Goal: Transaction & Acquisition: Purchase product/service

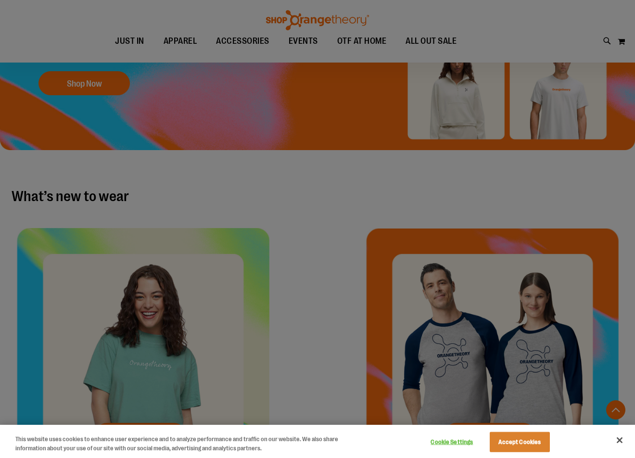
scroll to position [256, 0]
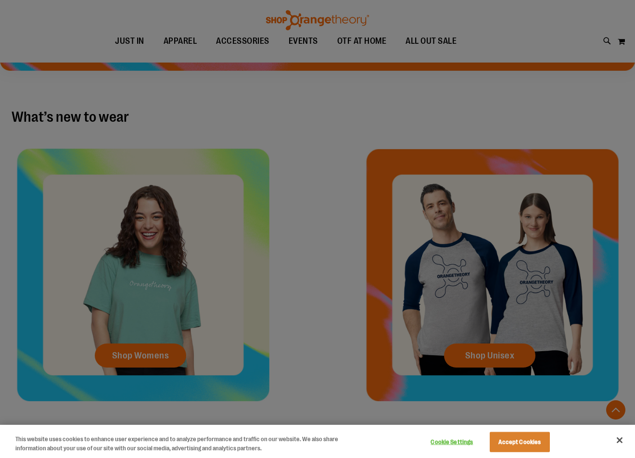
click at [374, 235] on div at bounding box center [317, 229] width 635 height 458
click at [366, 229] on div at bounding box center [317, 229] width 635 height 458
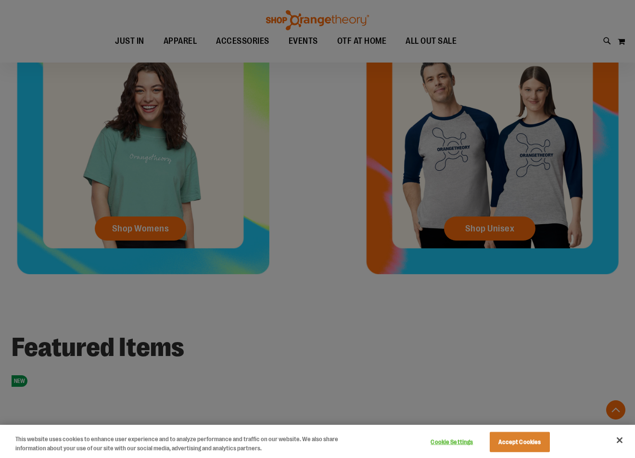
scroll to position [384, 0]
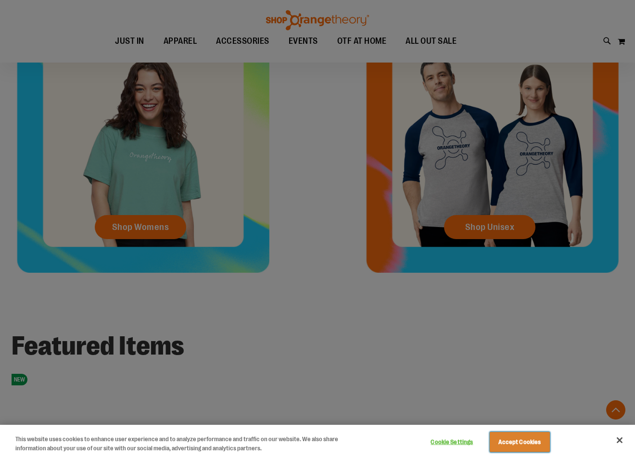
click at [546, 437] on button "Accept Cookies" at bounding box center [520, 442] width 60 height 20
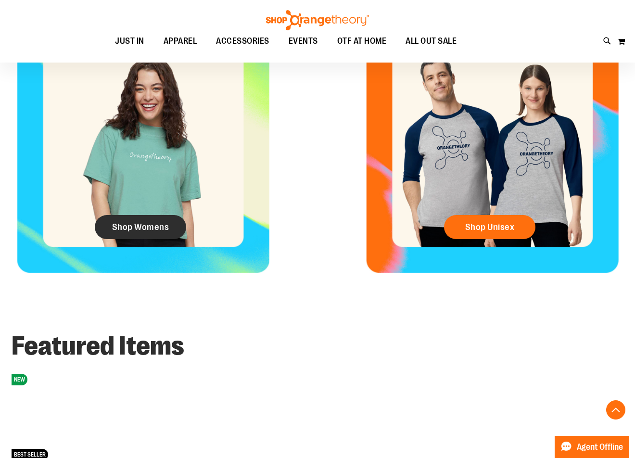
click at [149, 233] on link "Shop Womens" at bounding box center [140, 227] width 91 height 24
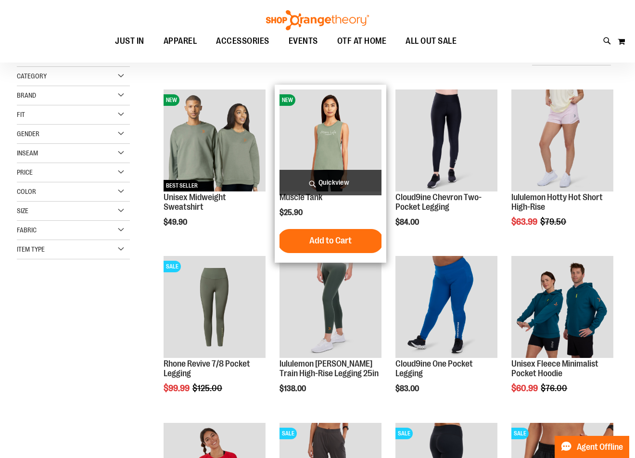
scroll to position [63, 0]
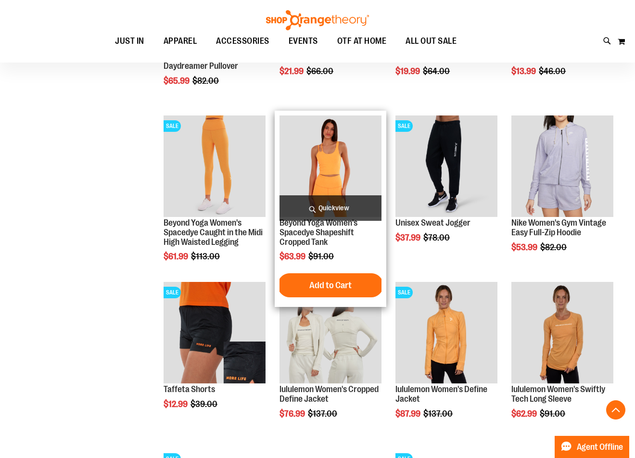
scroll to position [480, 0]
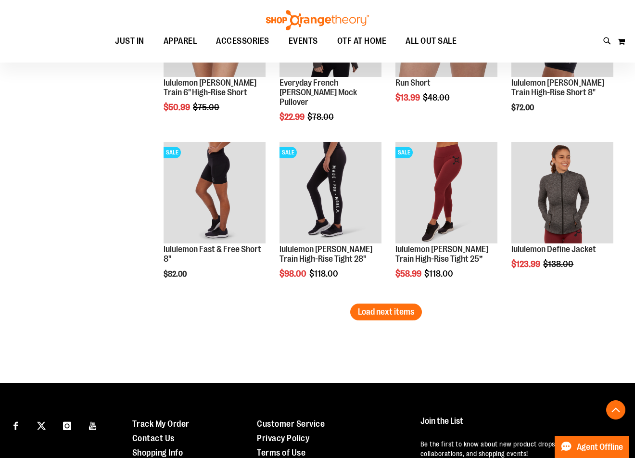
scroll to position [1282, 0]
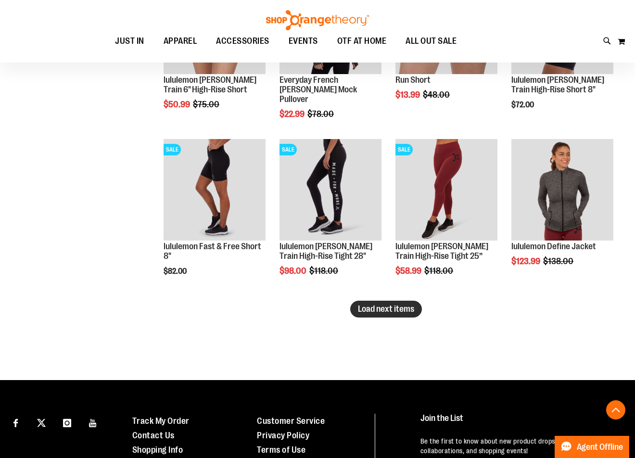
click at [400, 309] on span "Load next items" at bounding box center [386, 309] width 56 height 10
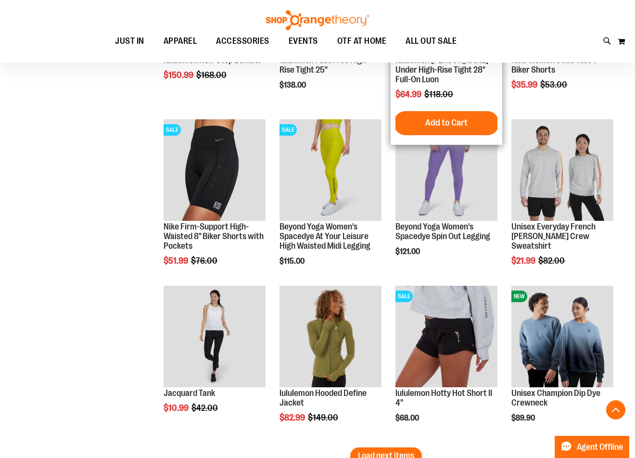
scroll to position [1795, 0]
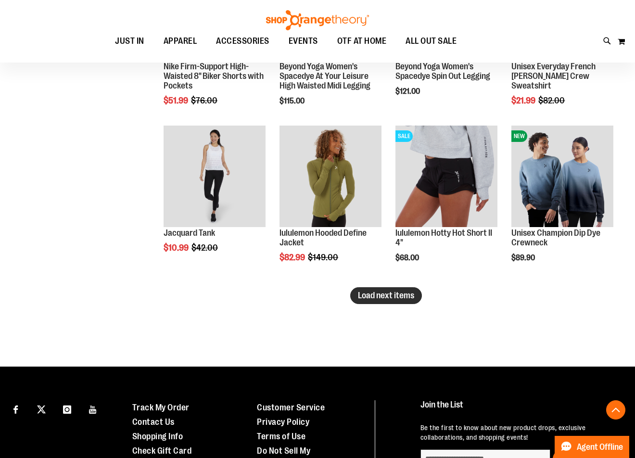
click at [404, 295] on span "Load next items" at bounding box center [386, 295] width 56 height 10
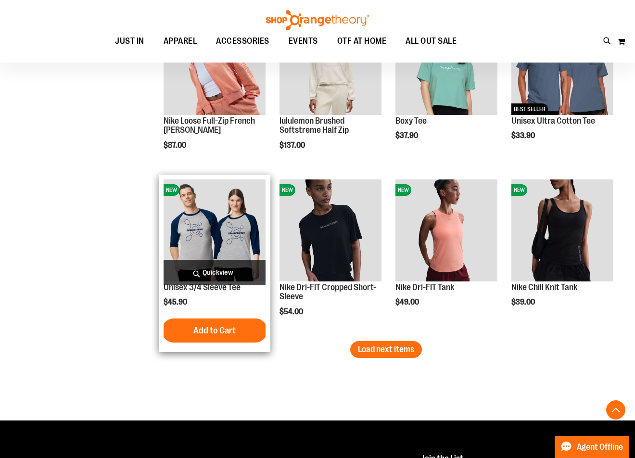
scroll to position [2244, 0]
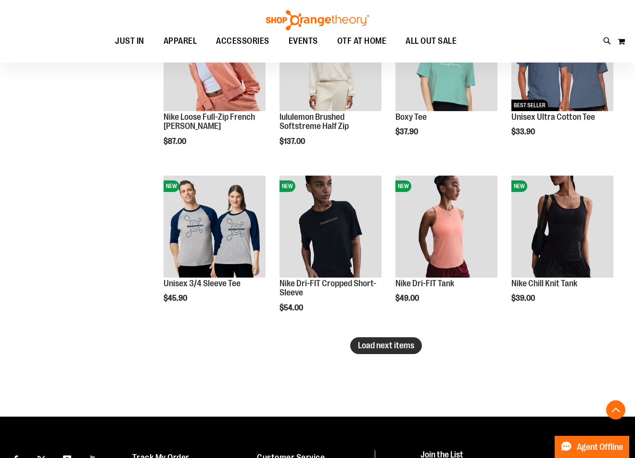
click at [395, 348] on span "Load next items" at bounding box center [386, 346] width 56 height 10
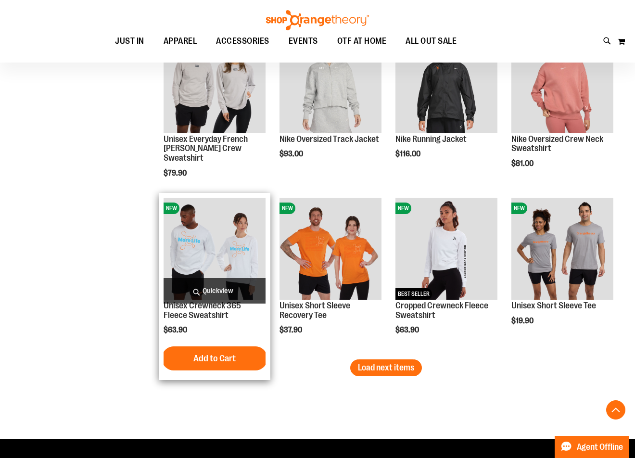
scroll to position [2821, 0]
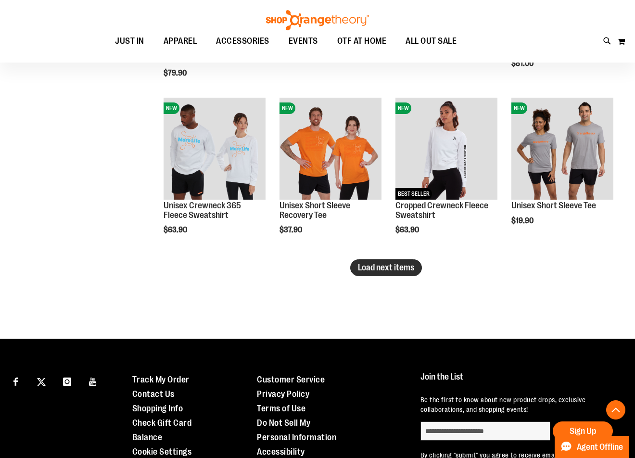
click at [360, 266] on span "Load next items" at bounding box center [386, 268] width 56 height 10
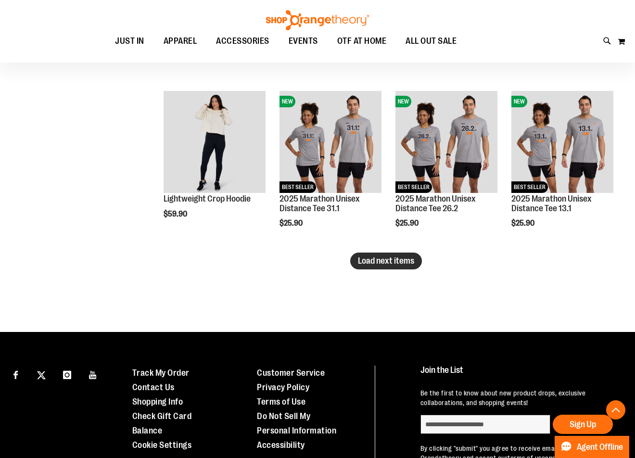
scroll to position [3334, 0]
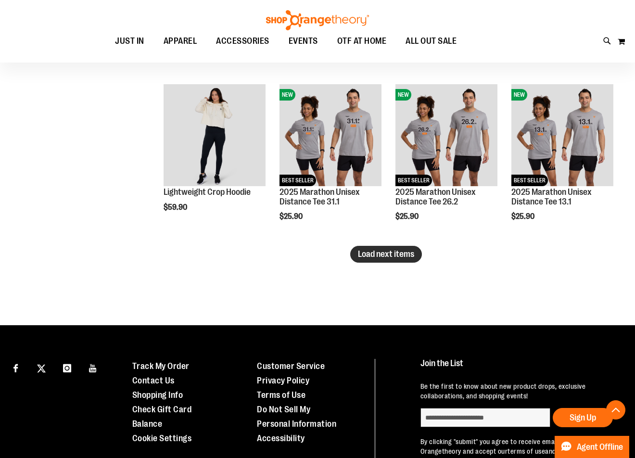
click at [373, 260] on button "Load next items" at bounding box center [386, 254] width 72 height 17
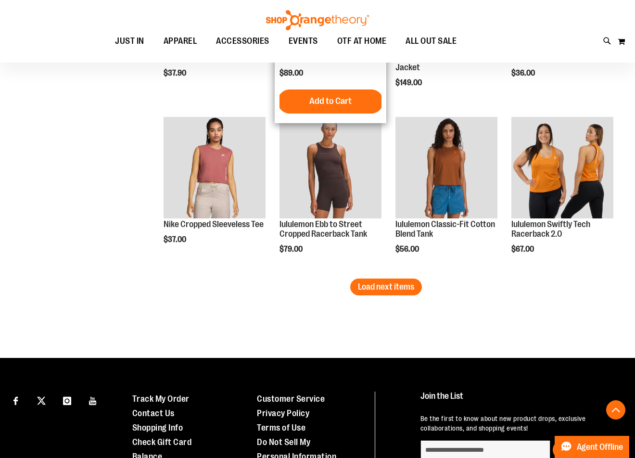
scroll to position [3815, 0]
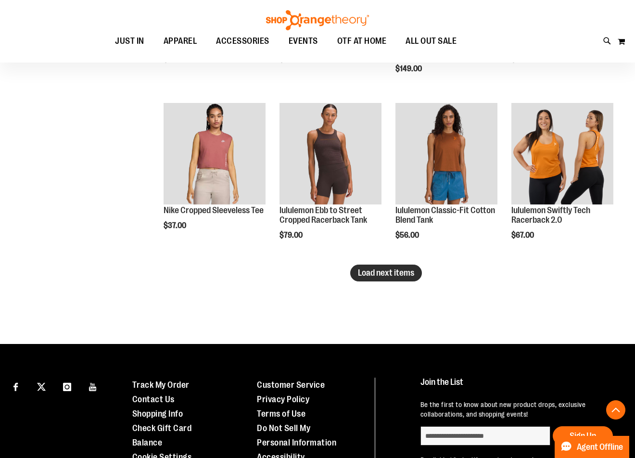
click at [370, 272] on span "Load next items" at bounding box center [386, 273] width 56 height 10
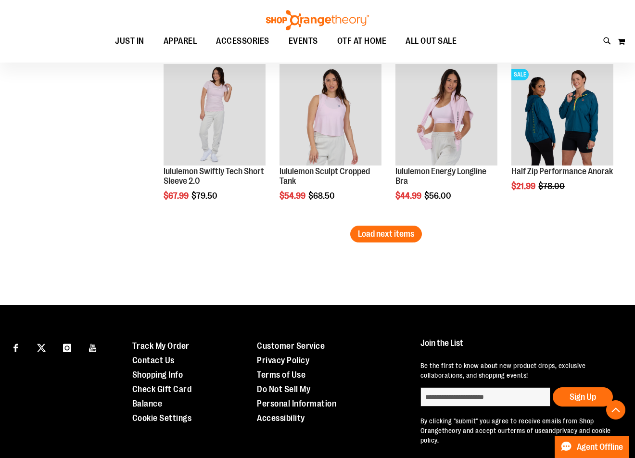
scroll to position [4360, 0]
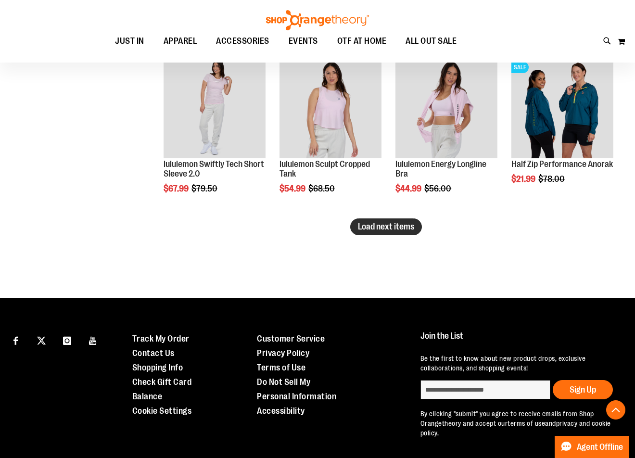
click at [398, 226] on span "Load next items" at bounding box center [386, 227] width 56 height 10
